Goal: Task Accomplishment & Management: Manage account settings

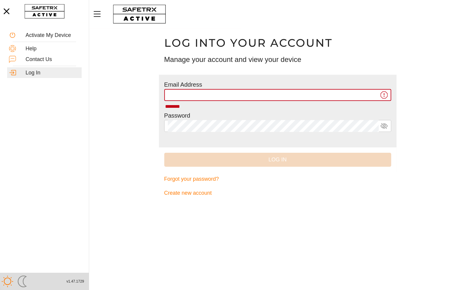
click at [122, 117] on main "Log into your account Manage your account and view your device Email Address **…" at bounding box center [277, 158] width 377 height 261
click at [196, 94] on input "********" at bounding box center [273, 95] width 211 height 12
type input "**********"
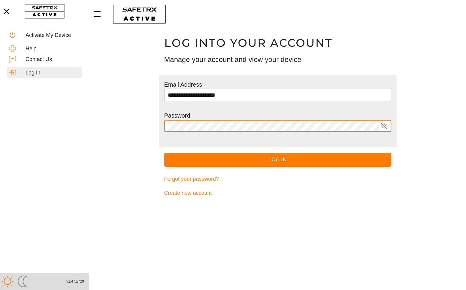
click at [382, 126] on icon at bounding box center [384, 125] width 7 height 7
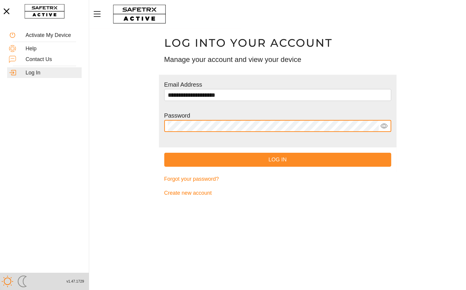
click at [281, 157] on span "Log In" at bounding box center [278, 159] width 218 height 9
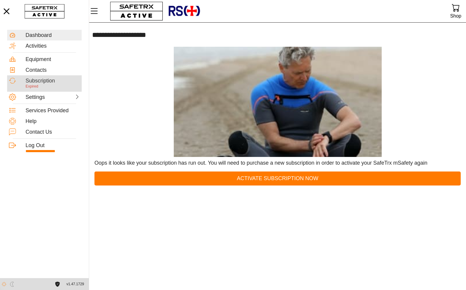
click at [39, 81] on div "Subscription" at bounding box center [53, 81] width 54 height 7
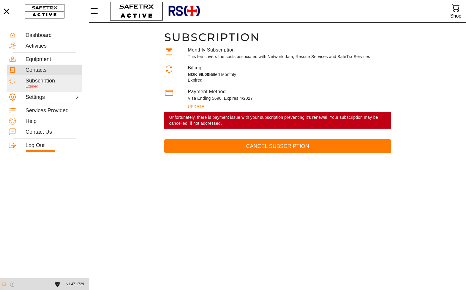
click at [41, 70] on div "Contacts" at bounding box center [53, 70] width 54 height 7
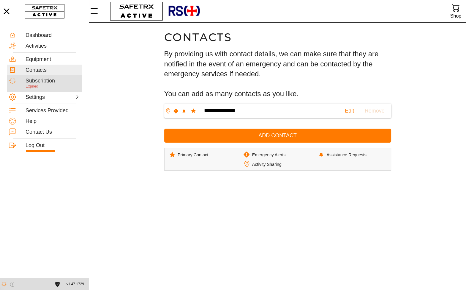
click at [39, 81] on div "Subscription" at bounding box center [53, 81] width 54 height 7
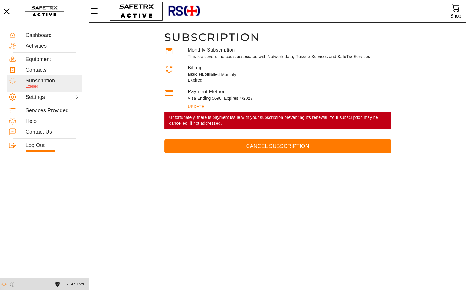
click at [198, 120] on div "Unfortunately, there is payment issue with your subscription preventing it's re…" at bounding box center [277, 120] width 217 height 12
click at [225, 58] on p "This fee covers the costs associated with Network data, Rescue Services and Saf…" at bounding box center [289, 57] width 203 height 6
click at [39, 99] on div "Settings" at bounding box center [39, 97] width 26 height 7
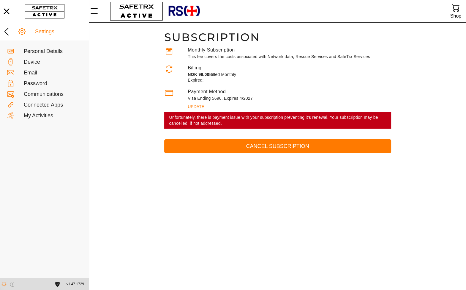
click at [131, 161] on main "Subscription Monthly Subscription This fee covers the costs associated with Net…" at bounding box center [277, 156] width 377 height 267
click at [8, 33] on icon at bounding box center [7, 32] width 10 height 10
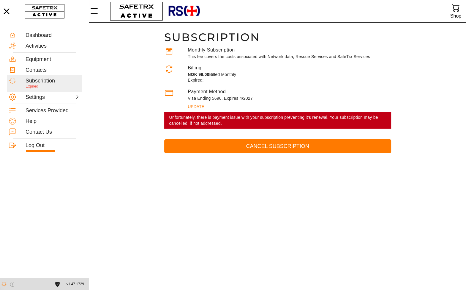
click at [134, 65] on main "Subscription Monthly Subscription This fee covers the costs associated with Net…" at bounding box center [277, 156] width 377 height 267
click at [191, 104] on span "update" at bounding box center [196, 106] width 17 height 8
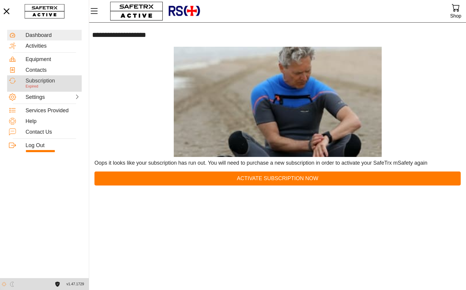
click at [40, 84] on div "Subscription" at bounding box center [53, 81] width 54 height 7
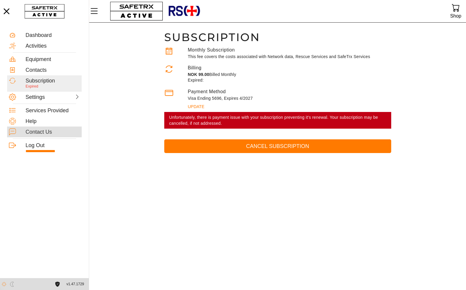
click at [31, 131] on div "Contact Us" at bounding box center [53, 132] width 54 height 7
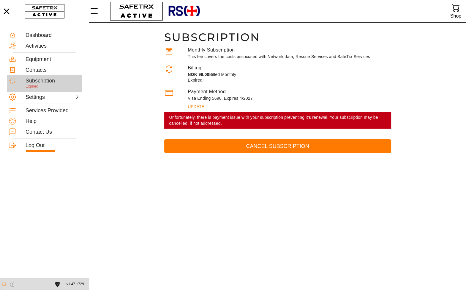
click at [31, 81] on div "Subscription" at bounding box center [53, 81] width 54 height 7
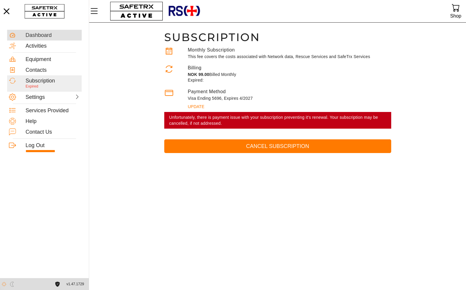
click at [45, 35] on div "Dashboard" at bounding box center [53, 35] width 54 height 7
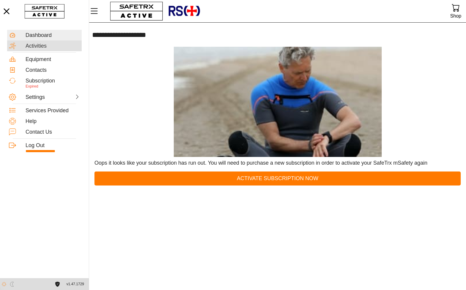
click at [39, 48] on div "Activities" at bounding box center [53, 46] width 54 height 7
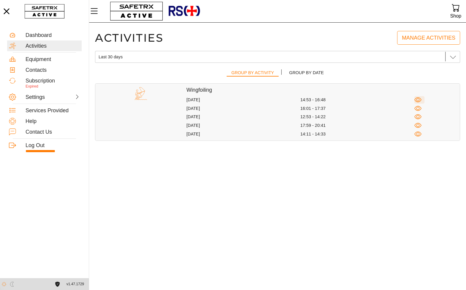
click at [419, 97] on icon "button" at bounding box center [418, 99] width 7 height 7
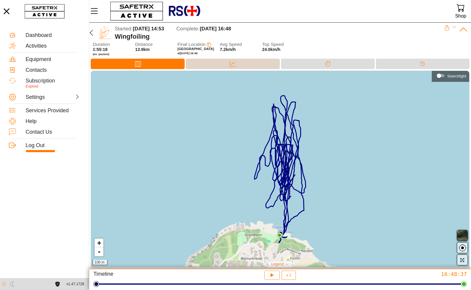
click at [238, 64] on div "Data" at bounding box center [233, 63] width 12 height 9
